Goal: Task Accomplishment & Management: Manage account settings

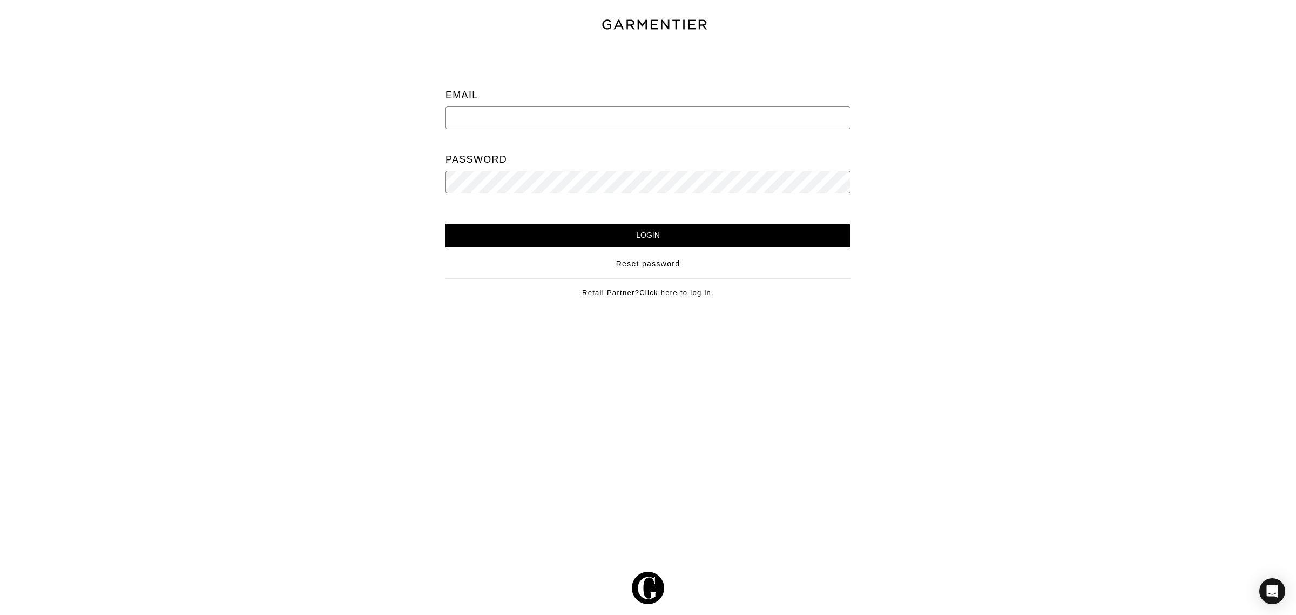
type input "[EMAIL_ADDRESS][DOMAIN_NAME]"
click at [574, 217] on div "Email [EMAIL_ADDRESS][DOMAIN_NAME] Password" at bounding box center [648, 143] width 389 height 161
click at [570, 233] on input "Login" at bounding box center [648, 235] width 405 height 23
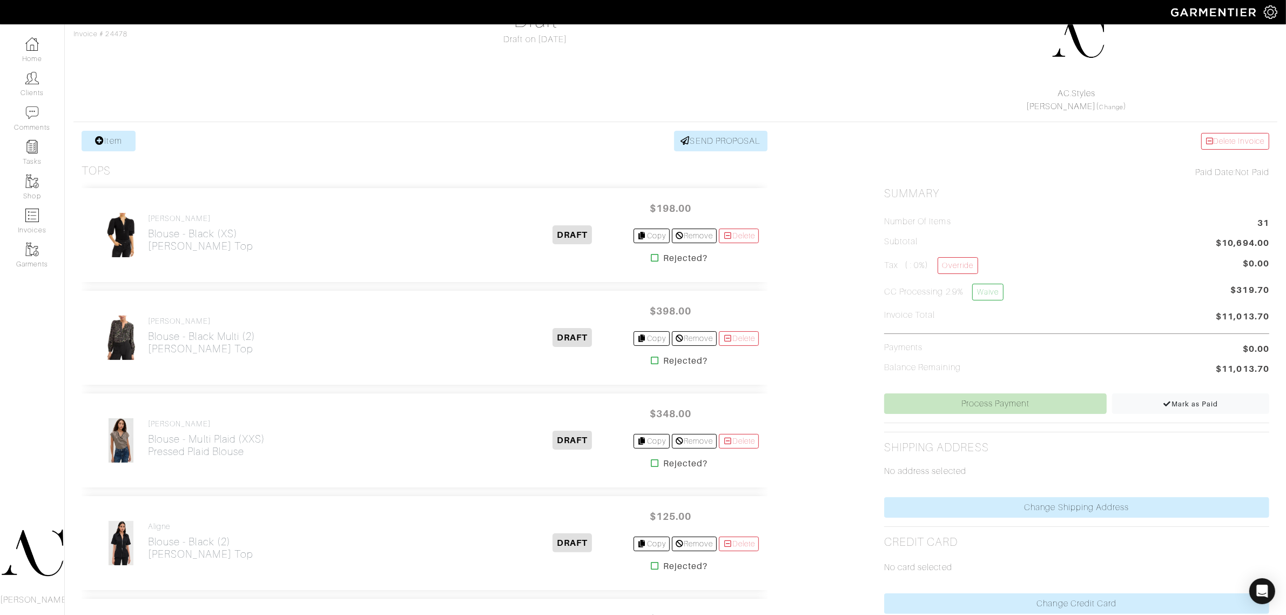
scroll to position [135, 0]
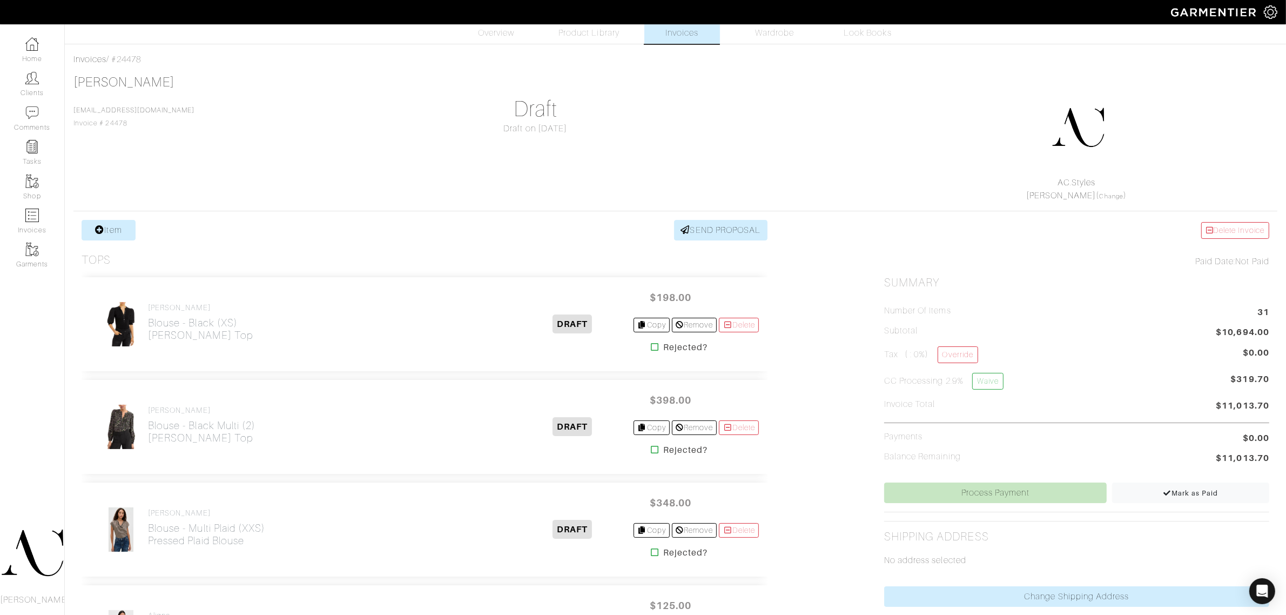
scroll to position [0, 0]
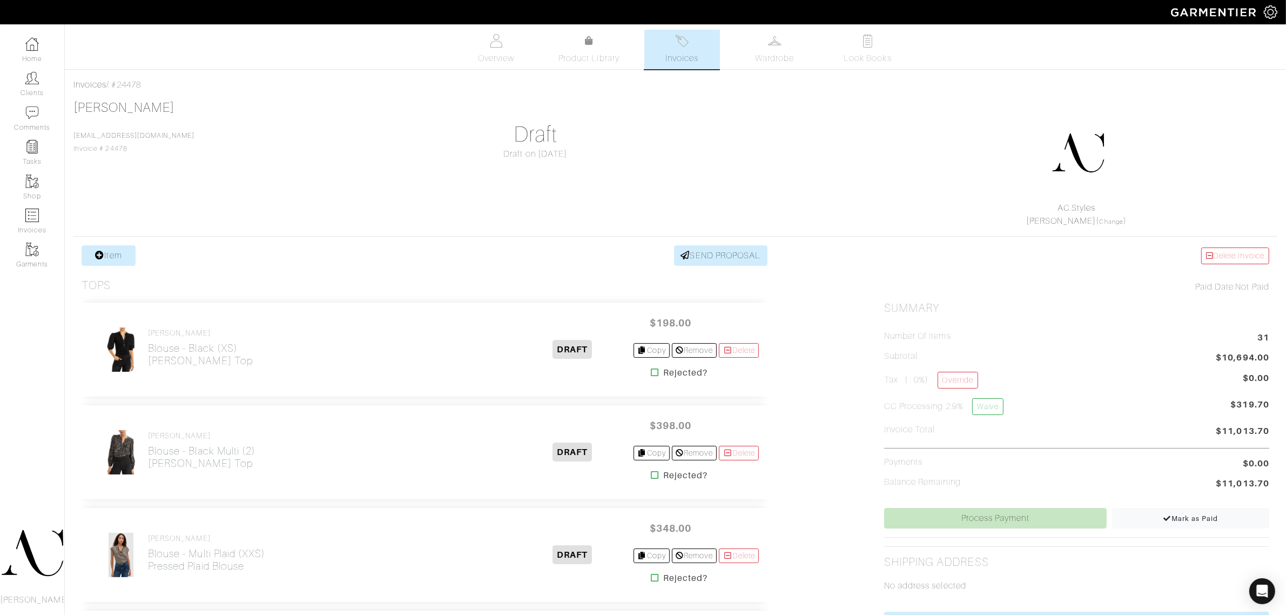
click at [670, 49] on link "Invoices" at bounding box center [682, 49] width 76 height 39
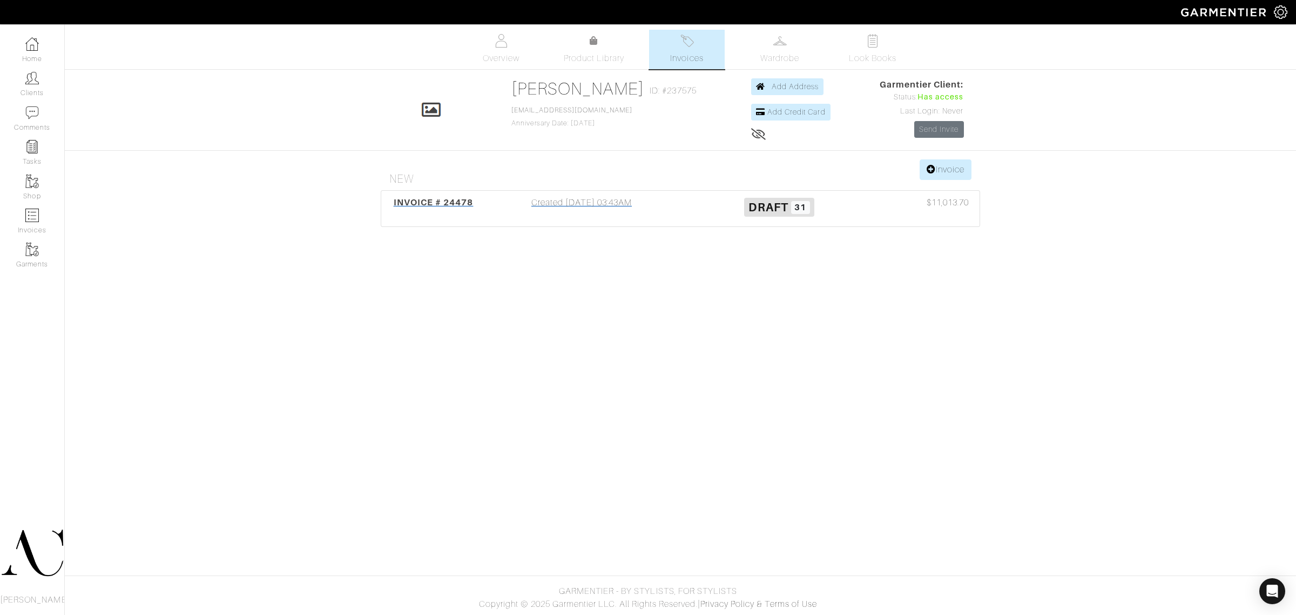
click at [461, 204] on span "INVOICE # 24478" at bounding box center [434, 202] width 80 height 10
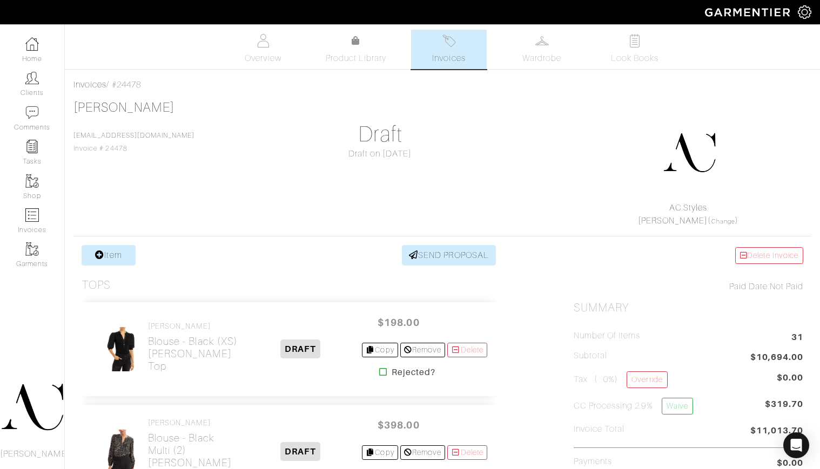
click at [545, 202] on div "Raluca Dinu dinuralu@gmail.com Invoice # 24478 Draft Draft on 09/02/25 AC.Style…" at bounding box center [442, 163] width 738 height 127
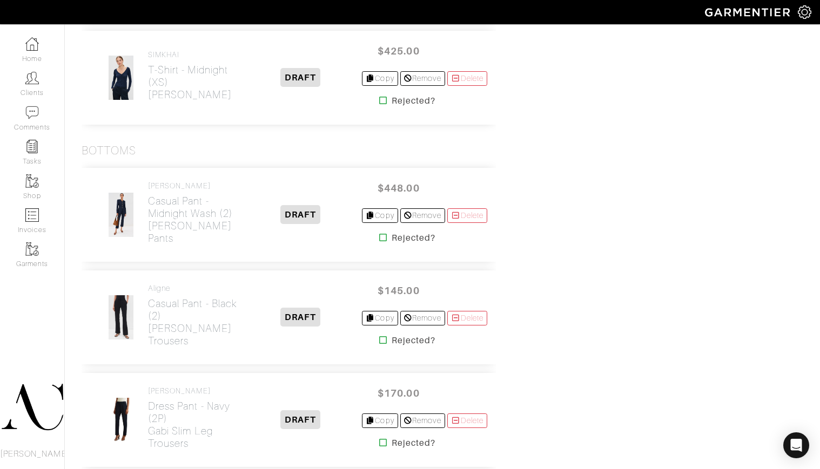
scroll to position [434, 0]
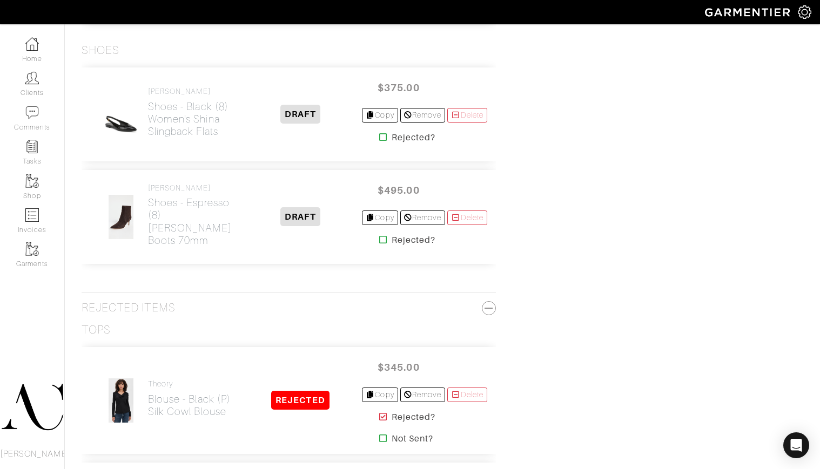
scroll to position [1302, 0]
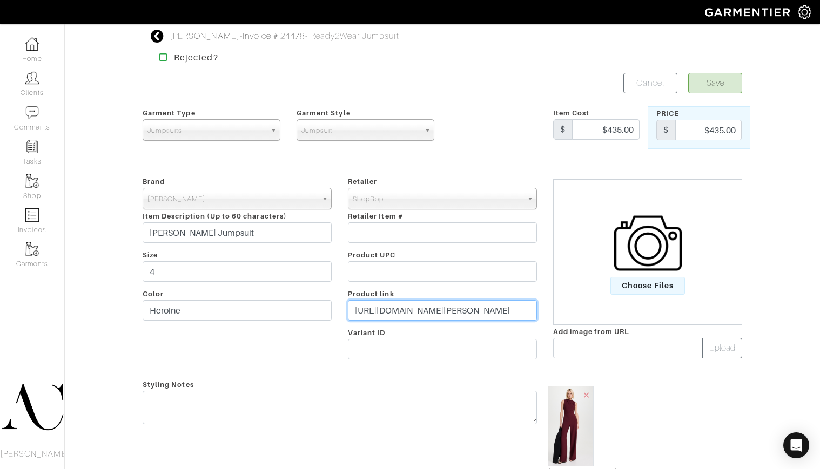
click at [434, 306] on input "https://www.shopbop.com/corrine-jumpsuit-black-halo/vp/v=1/1561112952.htm?fm=or…" at bounding box center [442, 310] width 189 height 21
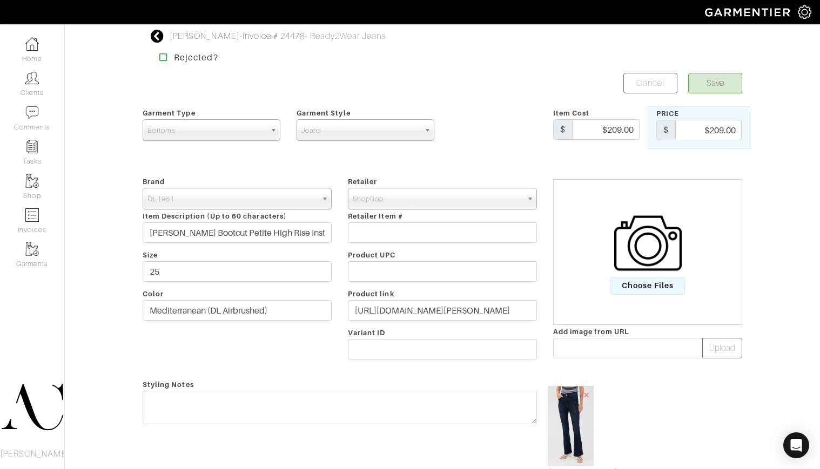
click at [113, 82] on div "Raluca Dinu - Invoice # 24478 - Ready2Wear Jeans Rejected? Save Cancel Garment …" at bounding box center [410, 348] width 820 height 636
click at [435, 308] on input "https://www.shopbop.com/bridget-bootcut-petite-high-rise/vp/v=1/1529687564.htm?…" at bounding box center [442, 310] width 189 height 21
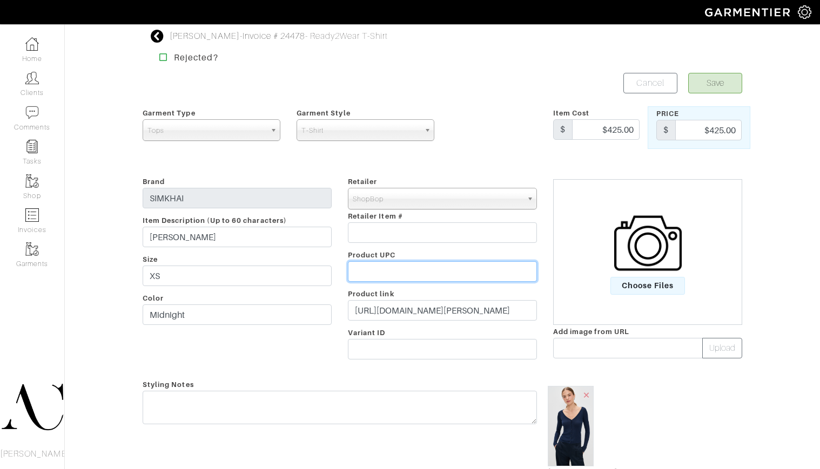
click at [403, 274] on input "text" at bounding box center [442, 271] width 189 height 21
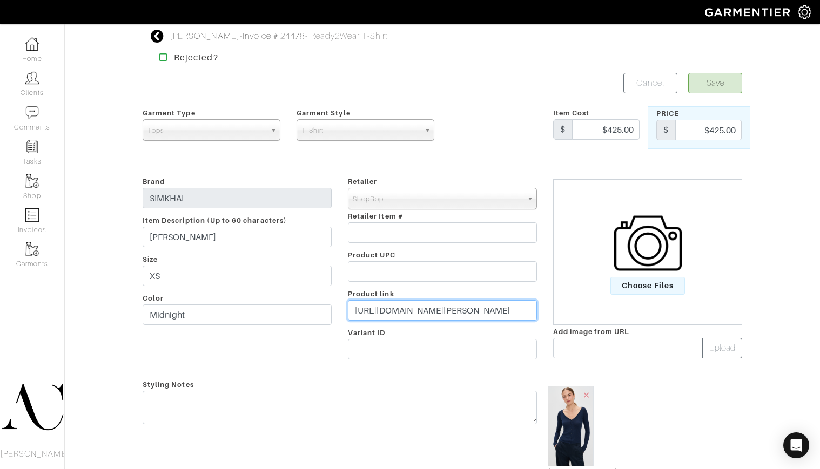
click at [400, 309] on input "https://www.shopbop.com/darlene-cardigan-simkhai/vp/v=1/1542010251.htm?fm=order…" at bounding box center [442, 310] width 189 height 21
click at [409, 303] on input "[URL][DOMAIN_NAME]" at bounding box center [442, 310] width 189 height 21
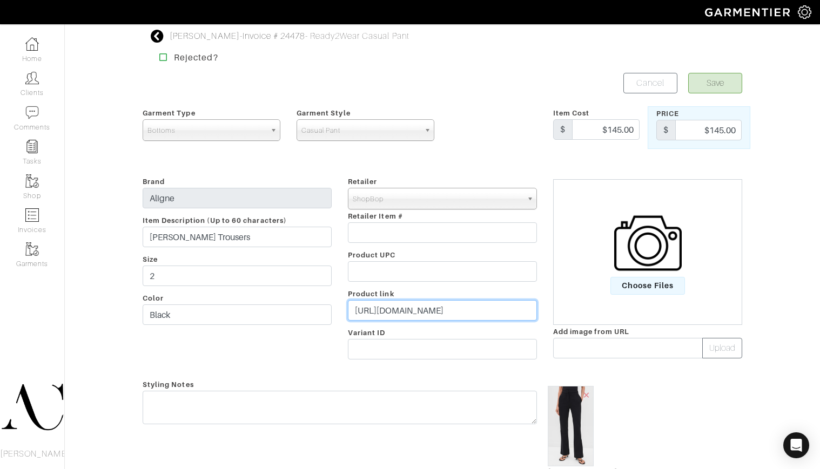
click at [409, 303] on input "[URL][DOMAIN_NAME]" at bounding box center [442, 310] width 189 height 21
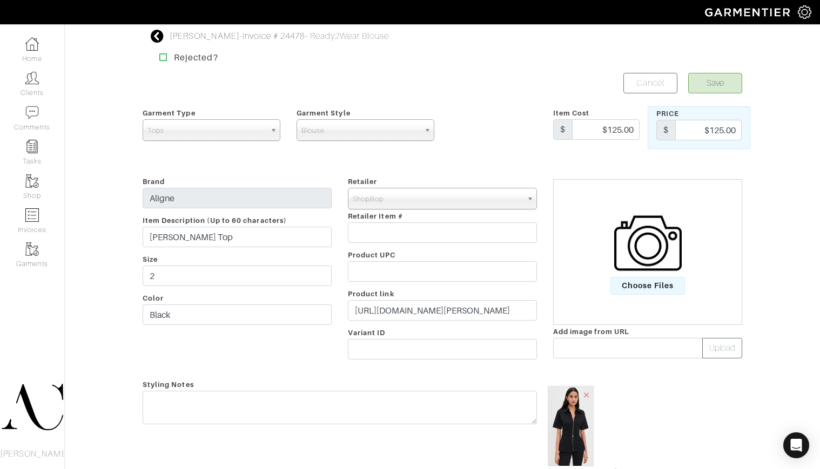
click at [402, 275] on input "text" at bounding box center [442, 271] width 189 height 21
click at [396, 306] on input "https://www.shopbop.com/cecile-ponte-top-aligne/vp/v=1/1513999505.htm?fm=orderh…" at bounding box center [442, 310] width 189 height 21
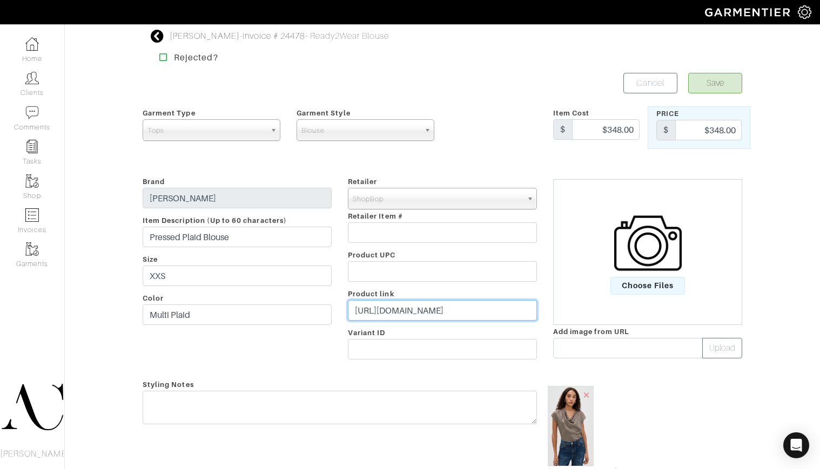
click at [412, 309] on input "[URL][DOMAIN_NAME]" at bounding box center [442, 310] width 189 height 21
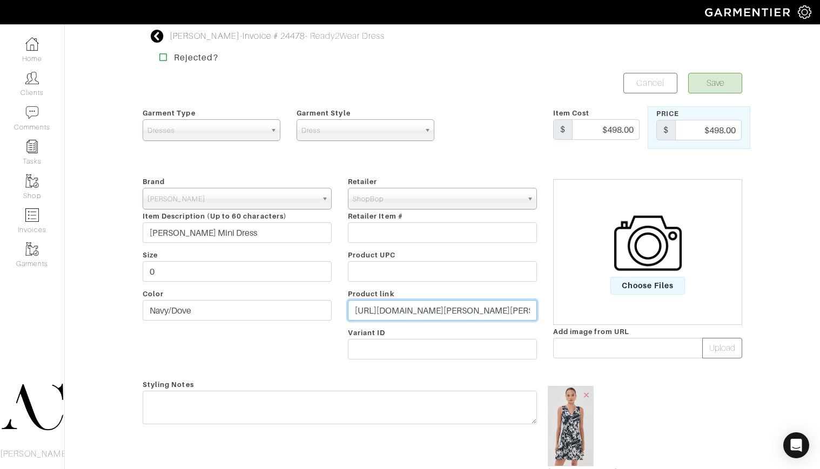
click at [393, 309] on input "[URL][DOMAIN_NAME][PERSON_NAME][PERSON_NAME]" at bounding box center [442, 310] width 189 height 21
click at [393, 309] on input "https://www.shopbop.com/lou-mini-dress-veronica-beard/vp/v=1/1583325569.htm?fm=…" at bounding box center [442, 310] width 189 height 21
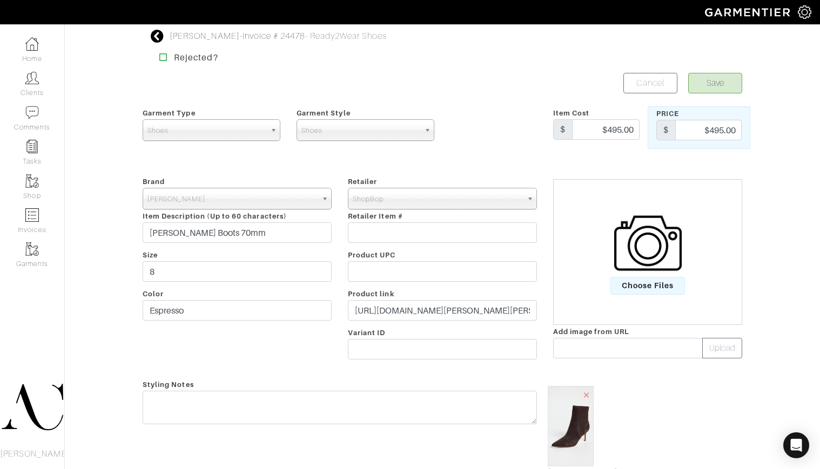
click at [451, 267] on input "text" at bounding box center [442, 271] width 189 height 21
click at [426, 305] on input "[URL][DOMAIN_NAME][PERSON_NAME][PERSON_NAME]" at bounding box center [442, 310] width 189 height 21
